Goal: Browse casually: Explore the website without a specific task or goal

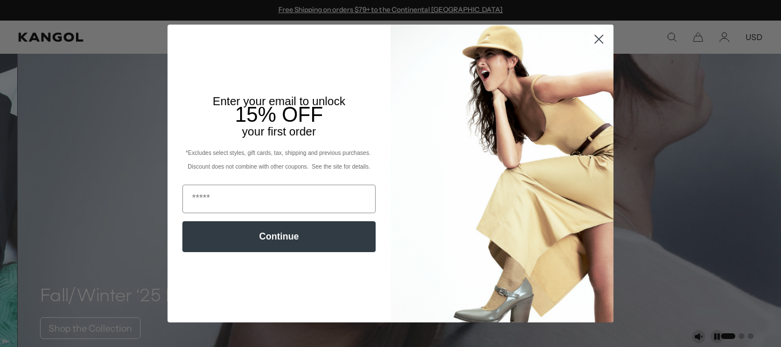
scroll to position [457, 0]
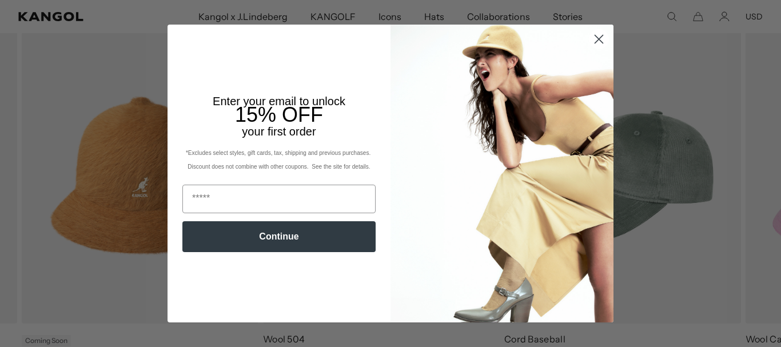
click at [591, 90] on img "POPUP Form" at bounding box center [502, 173] width 223 height 297
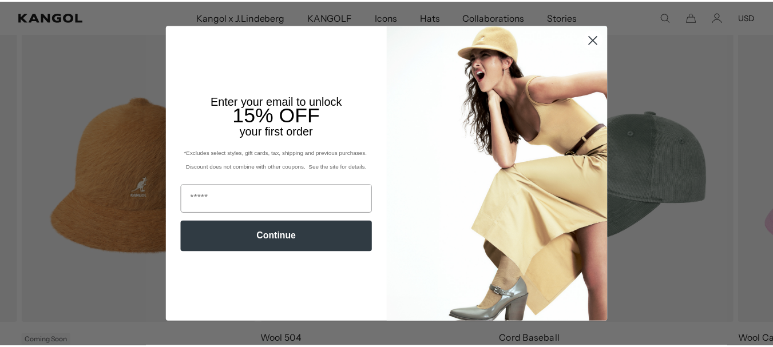
scroll to position [0, 236]
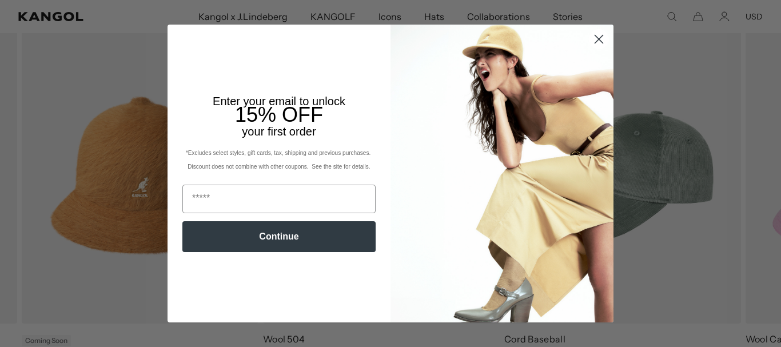
click at [598, 46] on circle "Close dialog" at bounding box center [599, 39] width 19 height 19
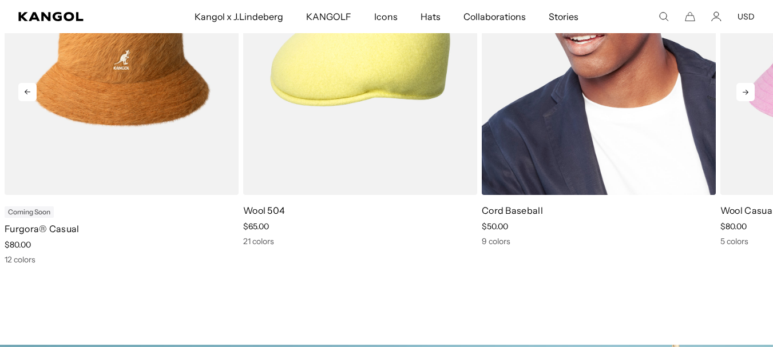
scroll to position [0, 0]
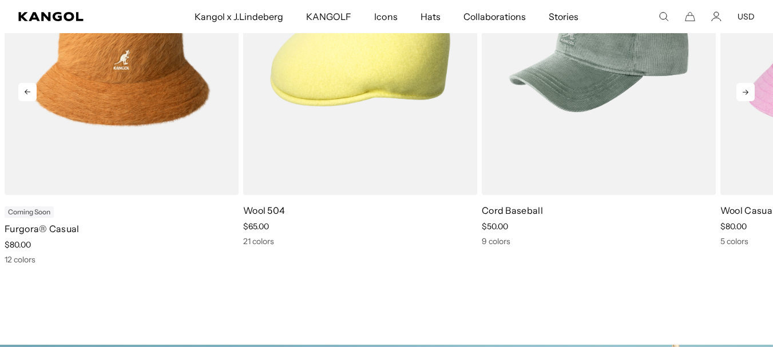
click at [742, 90] on icon at bounding box center [745, 92] width 18 height 18
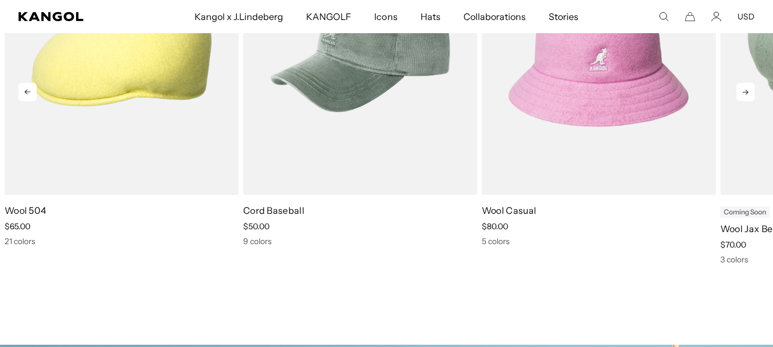
scroll to position [0, 236]
click at [741, 86] on icon at bounding box center [745, 92] width 18 height 18
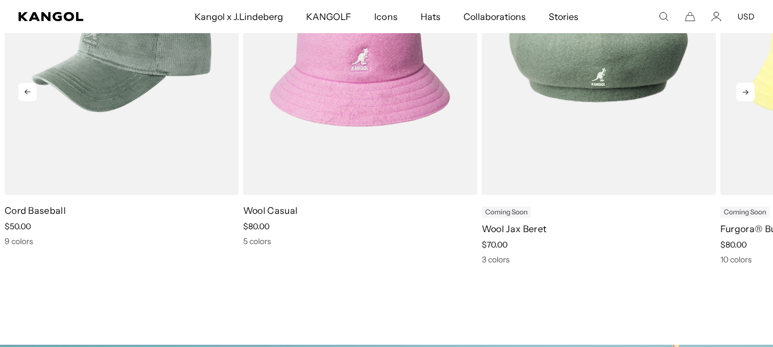
click at [741, 86] on icon at bounding box center [745, 92] width 18 height 18
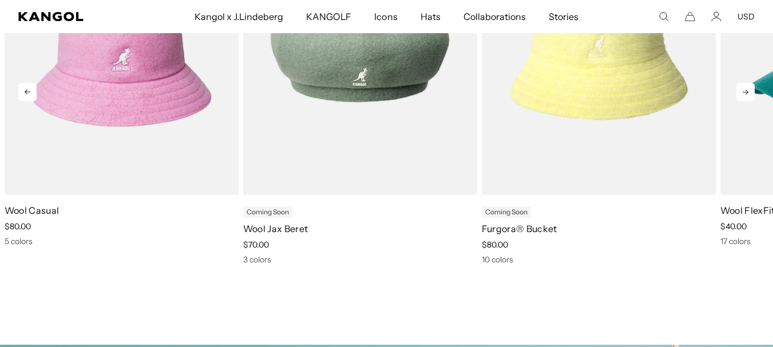
scroll to position [0, 0]
click at [741, 87] on icon at bounding box center [745, 92] width 18 height 18
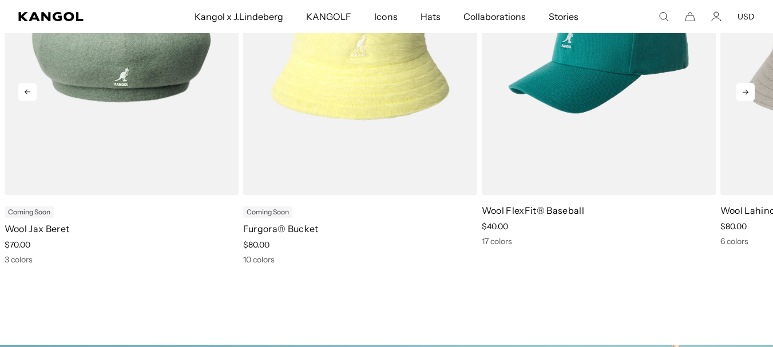
scroll to position [0, 236]
click at [741, 87] on icon at bounding box center [745, 92] width 18 height 18
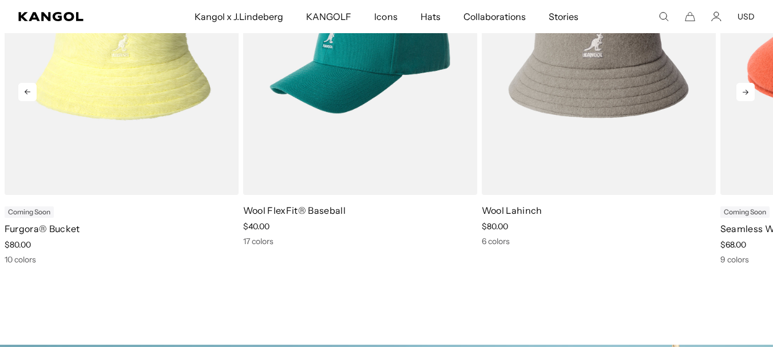
click at [741, 92] on icon at bounding box center [745, 92] width 18 height 18
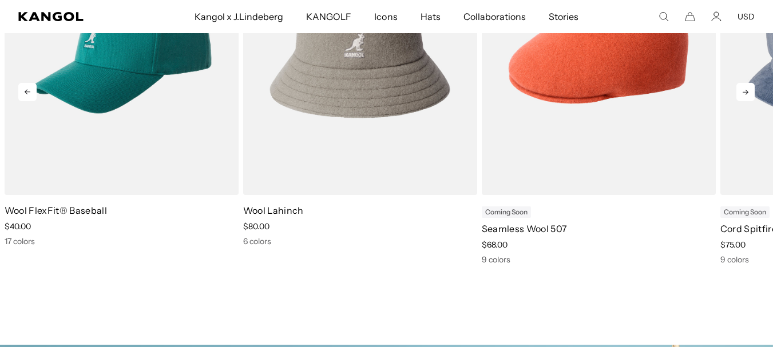
click at [741, 90] on icon at bounding box center [745, 92] width 18 height 18
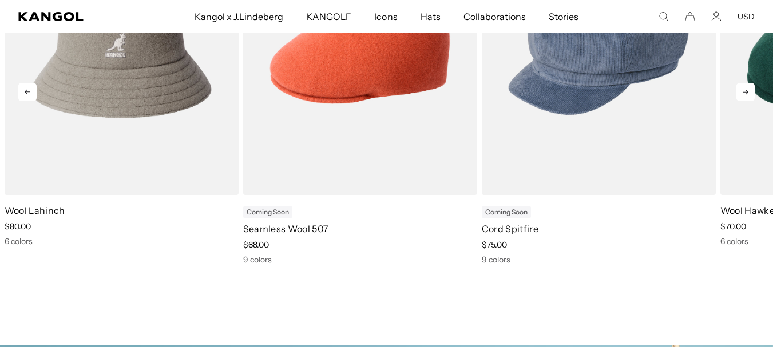
scroll to position [0, 0]
click at [741, 89] on icon at bounding box center [745, 92] width 18 height 18
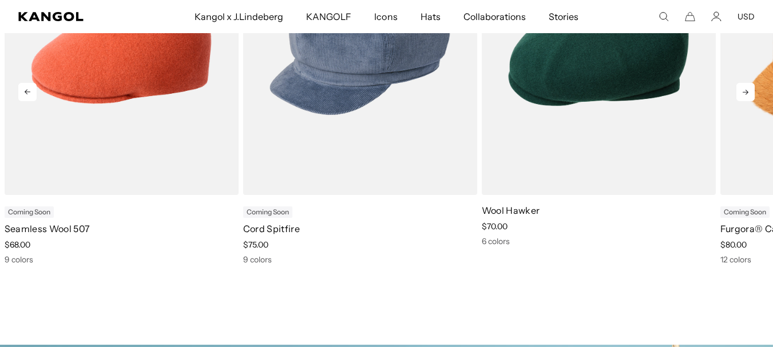
click at [741, 89] on icon at bounding box center [745, 92] width 18 height 18
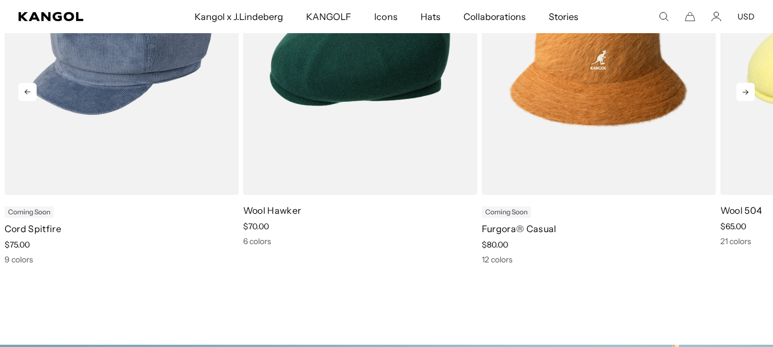
click at [741, 89] on icon at bounding box center [745, 92] width 18 height 18
